Goal: Register for event/course

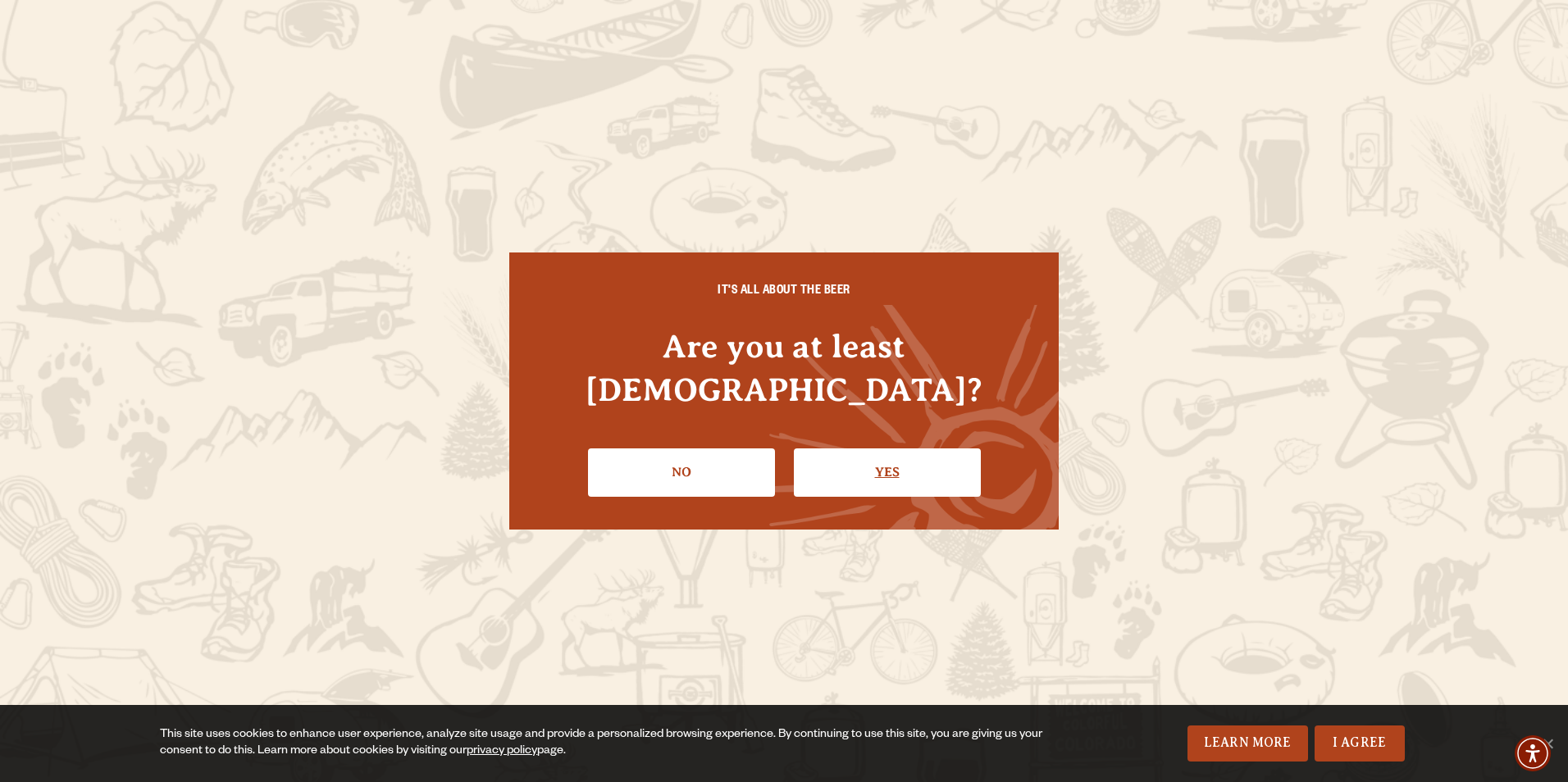
click at [919, 448] on link "Yes" at bounding box center [887, 472] width 187 height 47
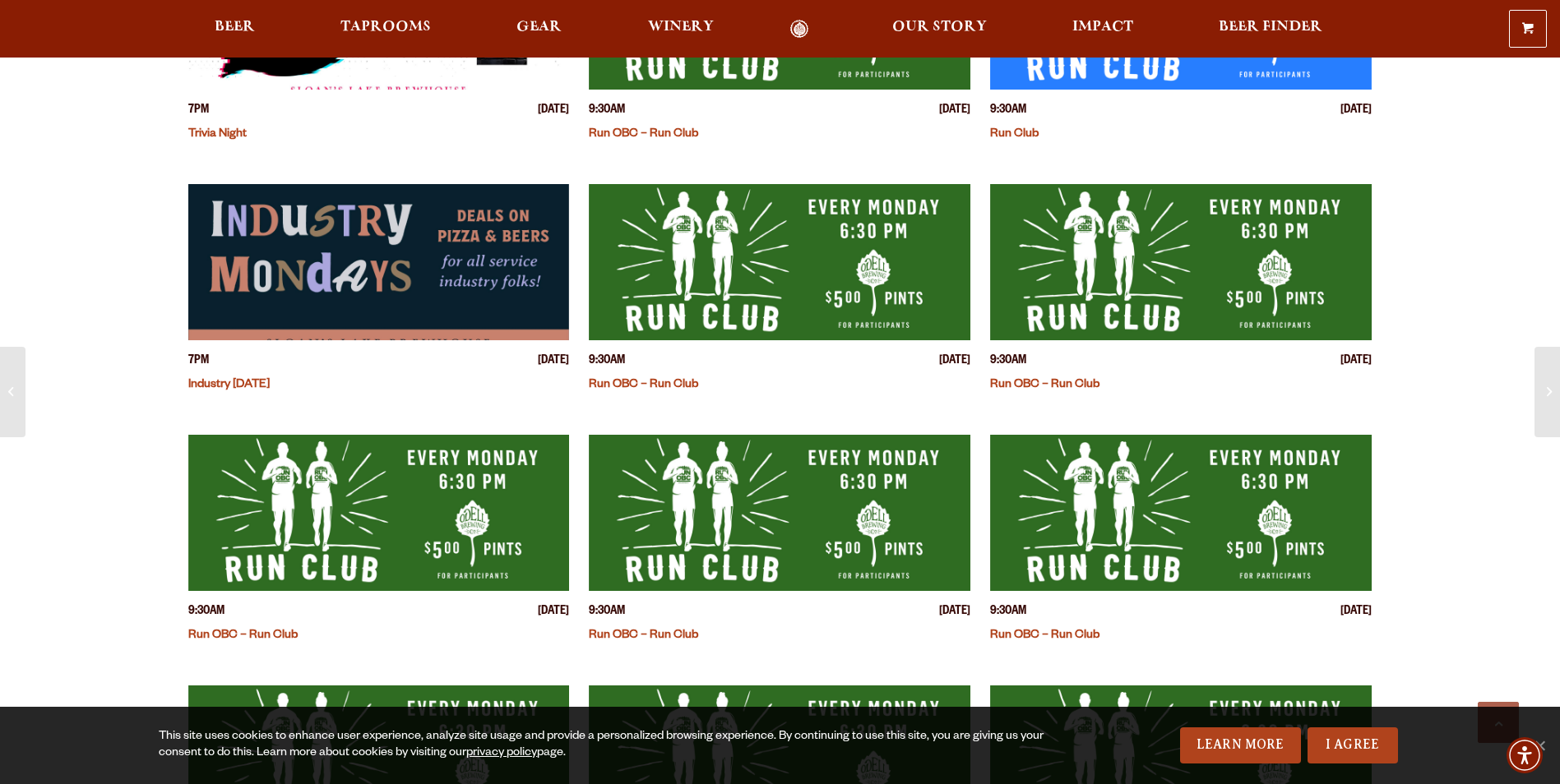
scroll to position [576, 0]
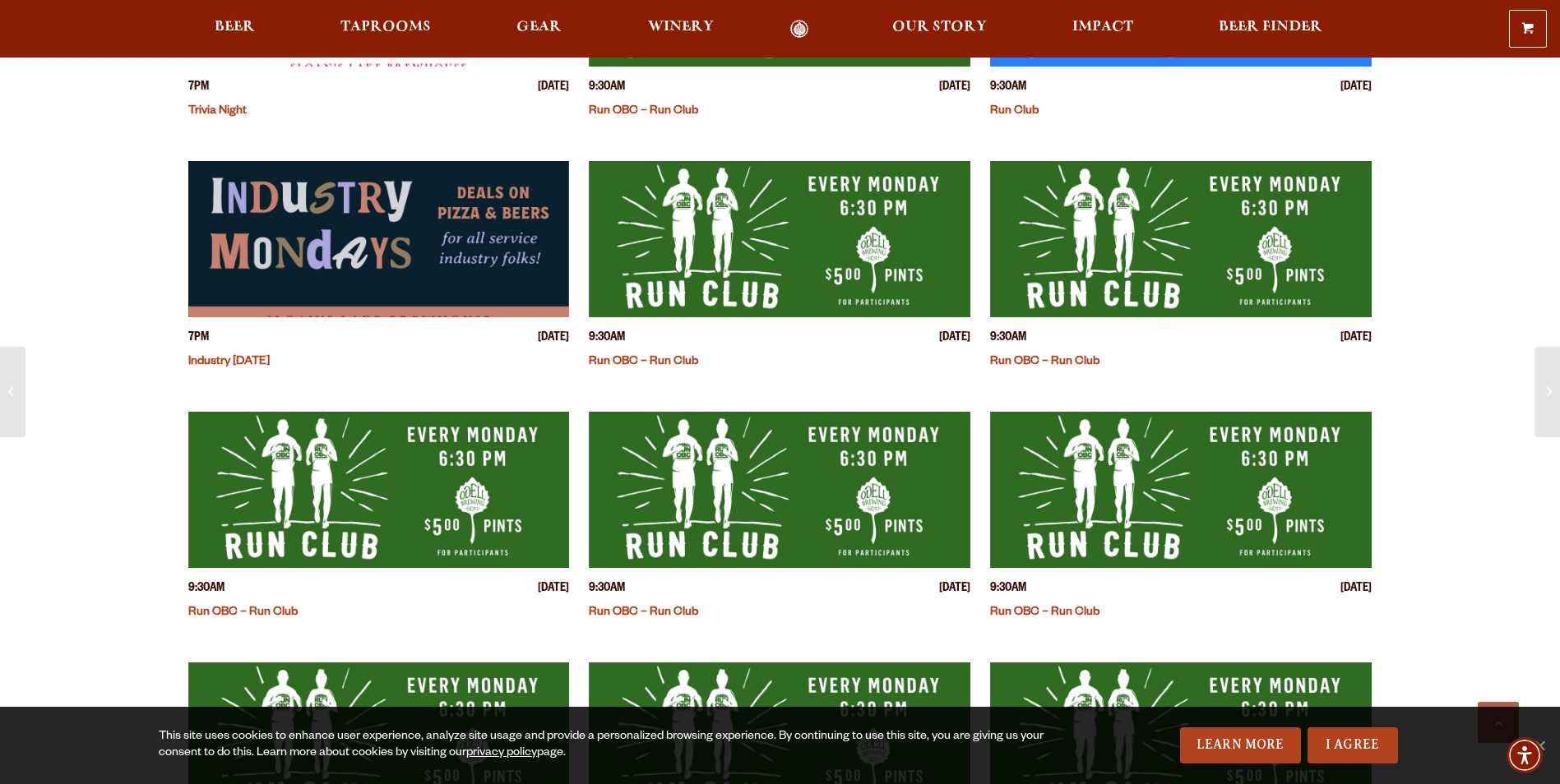
click at [663, 356] on link "Run OBC – Run Club" at bounding box center [643, 362] width 109 height 14
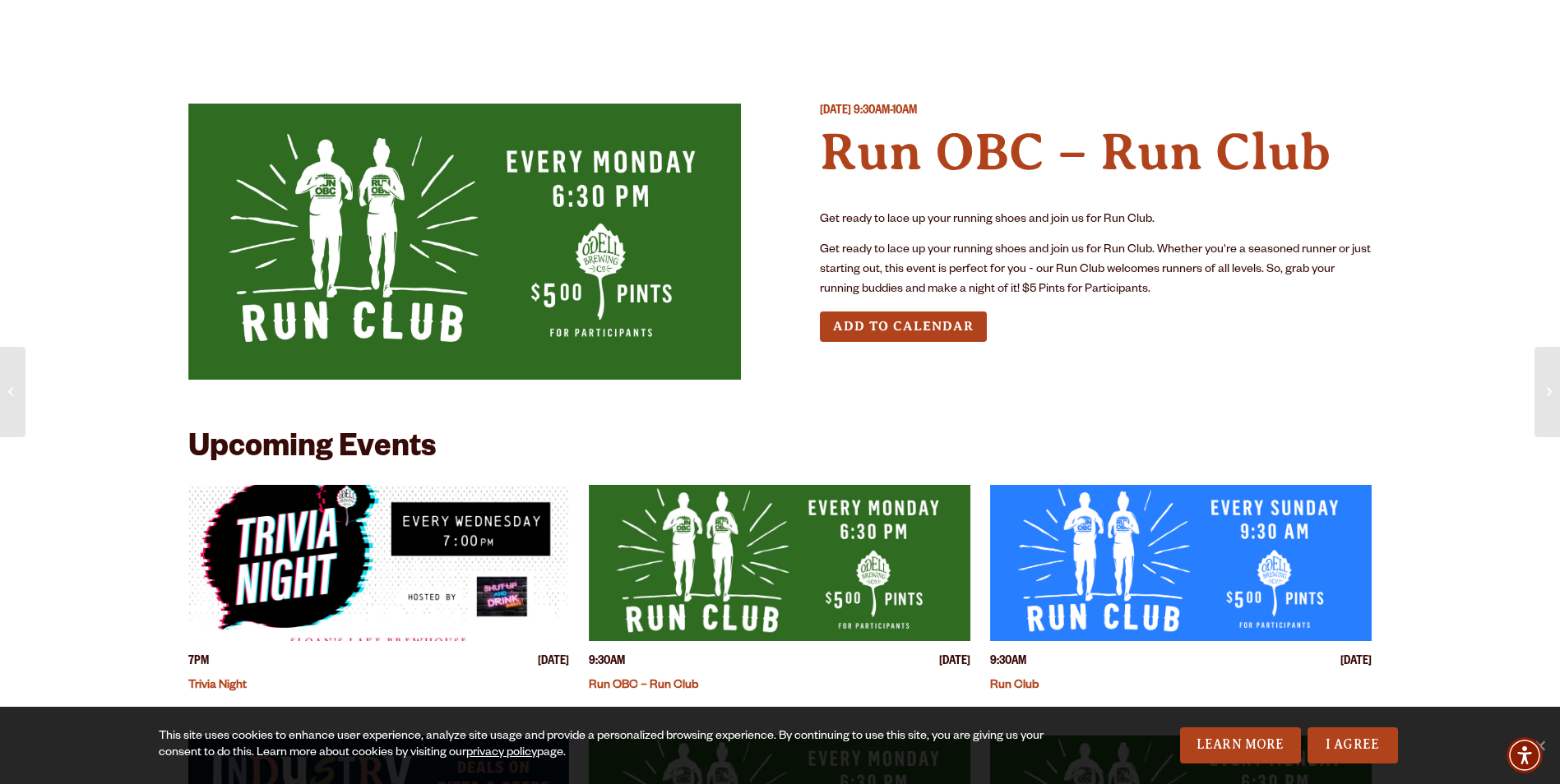
click at [1121, 577] on img "View event details" at bounding box center [1181, 563] width 382 height 156
